Goal: Transaction & Acquisition: Register for event/course

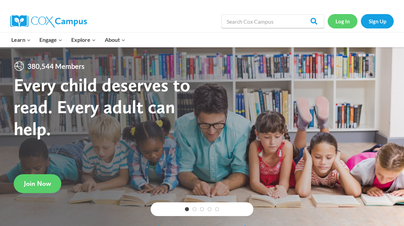
click at [340, 15] on link "Log In" at bounding box center [343, 21] width 30 height 14
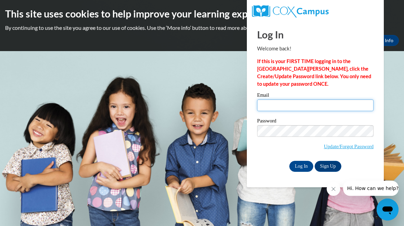
click at [355, 101] on input "Email" at bounding box center [315, 105] width 116 height 12
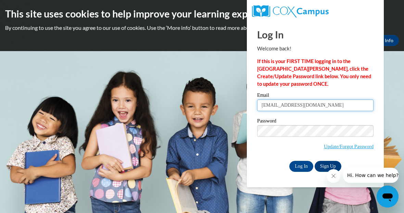
type input "[EMAIL_ADDRESS][DOMAIN_NAME]"
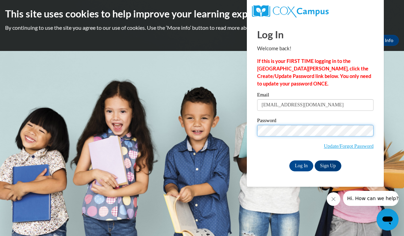
click at [301, 165] on input "Log In" at bounding box center [301, 166] width 24 height 11
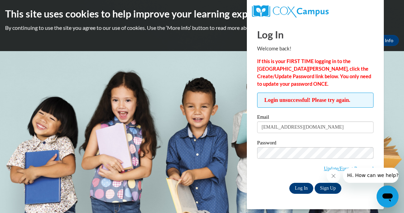
click at [299, 187] on input "Log In" at bounding box center [301, 188] width 24 height 11
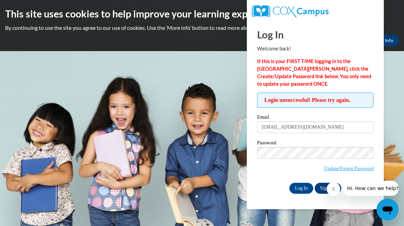
click at [310, 161] on span "Update/Forgot Password" at bounding box center [315, 161] width 116 height 28
click at [335, 184] on button "Close message from company" at bounding box center [334, 189] width 14 height 14
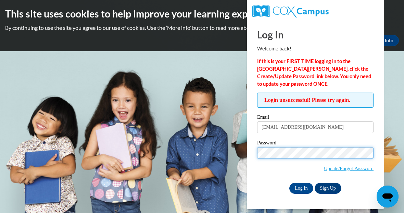
click at [301, 187] on input "Log In" at bounding box center [301, 188] width 24 height 11
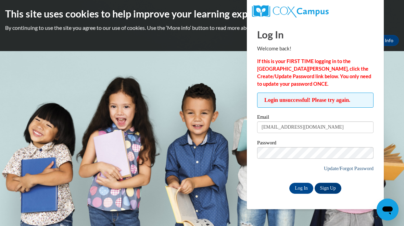
click at [362, 170] on link "Update/Forgot Password" at bounding box center [349, 167] width 50 height 5
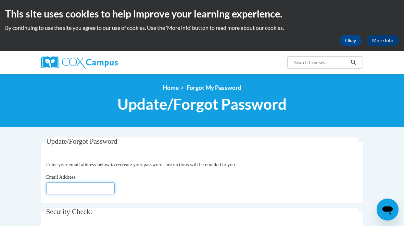
click at [67, 184] on input "Email Address" at bounding box center [80, 188] width 68 height 12
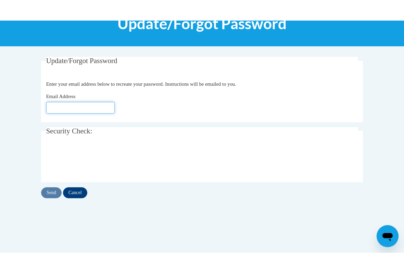
scroll to position [102, 0]
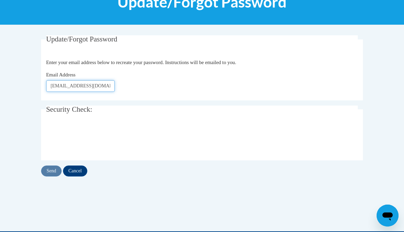
type input "[EMAIL_ADDRESS][DOMAIN_NAME]"
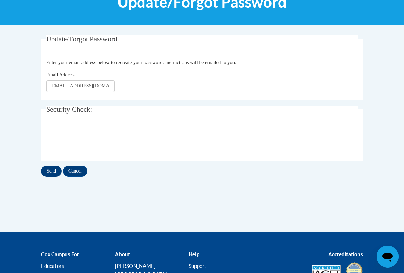
click at [48, 171] on input "Send" at bounding box center [51, 170] width 21 height 11
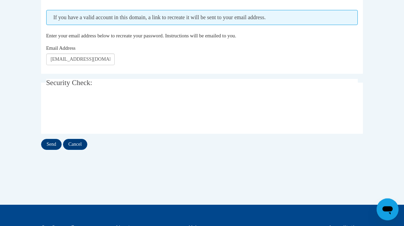
scroll to position [147, 0]
click at [78, 148] on input "Cancel" at bounding box center [75, 144] width 24 height 11
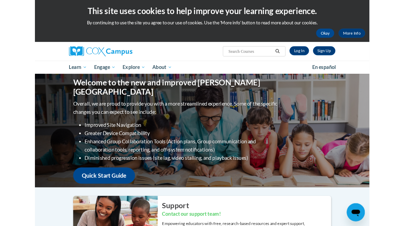
scroll to position [6, 0]
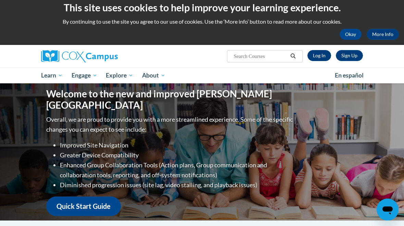
click at [317, 58] on link "Log In" at bounding box center [320, 55] width 24 height 11
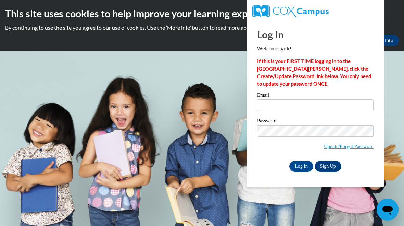
click at [273, 97] on label "Email" at bounding box center [315, 95] width 116 height 7
click at [273, 99] on input "Email" at bounding box center [315, 105] width 116 height 12
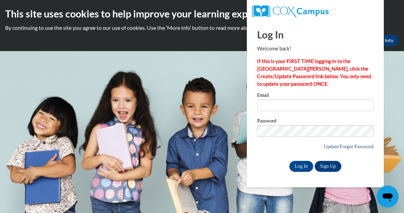
click at [337, 143] on link "Update/Forgot Password" at bounding box center [349, 145] width 50 height 5
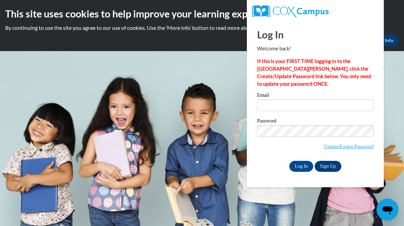
click at [332, 165] on link "Sign Up" at bounding box center [328, 166] width 27 height 11
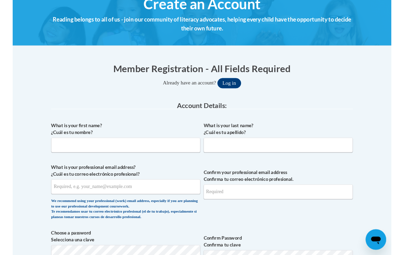
scroll to position [90, 0]
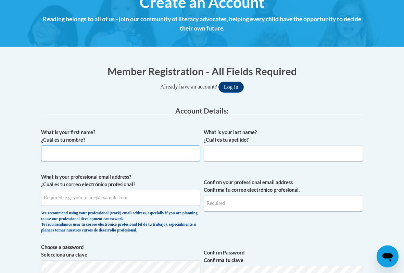
click at [160, 158] on input "What is your first name? ¿Cuál es tu nombre?" at bounding box center [120, 154] width 159 height 16
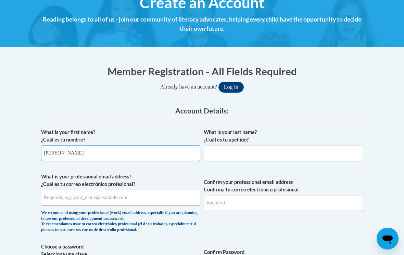
type input "[PERSON_NAME]"
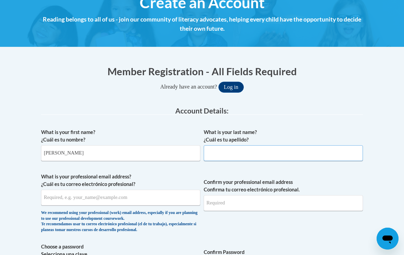
click at [287, 159] on input "What is your last name? ¿Cuál es tu apellido?" at bounding box center [283, 154] width 159 height 16
type input "Zajc"
click at [165, 198] on input "What is your professional email address? ¿Cuál es tu correo electrónico profesi…" at bounding box center [120, 198] width 159 height 16
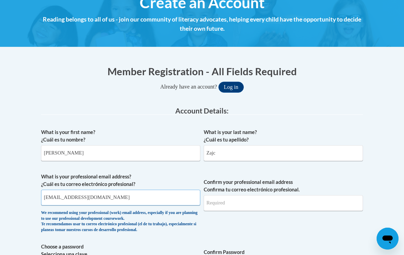
type input "[EMAIL_ADDRESS][DOMAIN_NAME]"
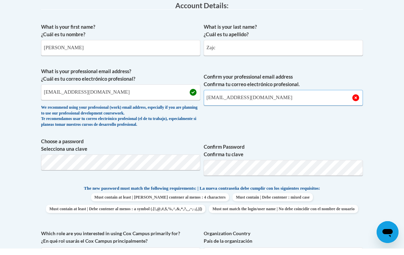
scroll to position [196, 0]
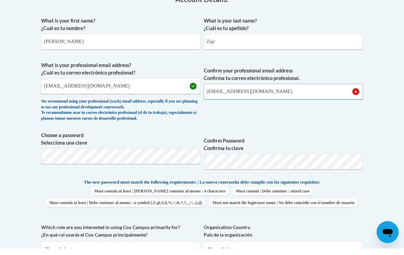
type input "[EMAIL_ADDRESS][DOMAIN_NAME]"
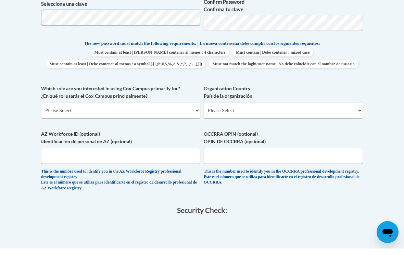
scroll to position [335, 0]
click at [190, 109] on select "Please Select College/University | Colegio/Universidad Community/Nonprofit Part…" at bounding box center [120, 117] width 159 height 16
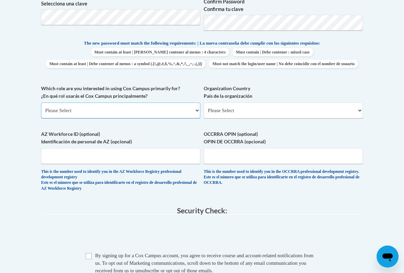
select select "fbf2d438-af2f-41f8-98f1-81c410e29de3"
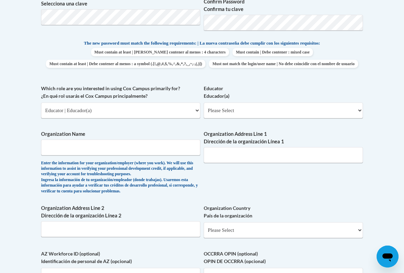
click at [347, 109] on select "Please Select Early Learning/Daycare Teacher/Family Home Care Provider | Maestr…" at bounding box center [283, 110] width 159 height 16
click at [181, 139] on input "Organization Name" at bounding box center [120, 147] width 159 height 16
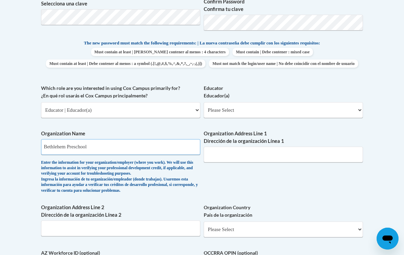
type input "Bethlehem Preschool"
click at [283, 152] on input "Organization Address Line 1 Dirección de la organización Línea 1" at bounding box center [283, 155] width 159 height 16
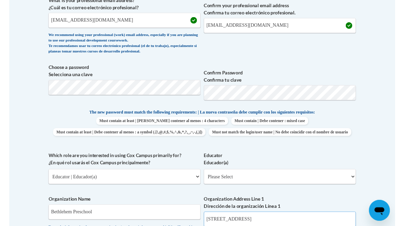
scroll to position [266, 0]
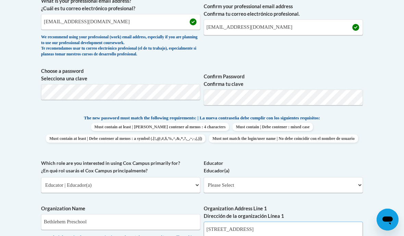
type input "[STREET_ADDRESS]"
click at [357, 177] on select "Please Select Early Learning/Daycare Teacher/Family Home Care Provider | Maestr…" at bounding box center [283, 185] width 159 height 16
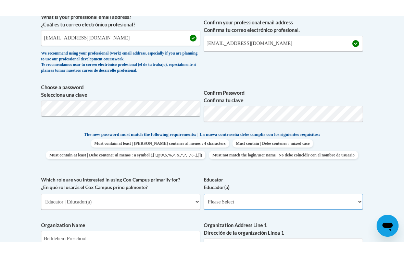
scroll to position [267, 0]
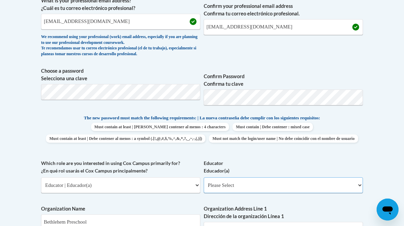
select select "11a86997-7122-4e2e-80c7-11975180ece4"
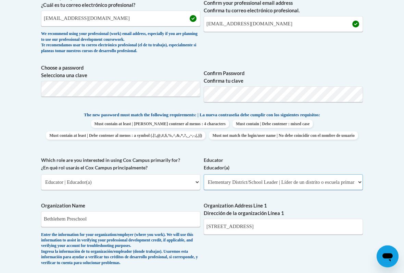
scroll to position [270, 0]
click at [359, 180] on select "Please Select Early Learning/Daycare Teacher/Family Home Care Provider | Maestr…" at bounding box center [283, 182] width 159 height 16
